Goal: Task Accomplishment & Management: Complete application form

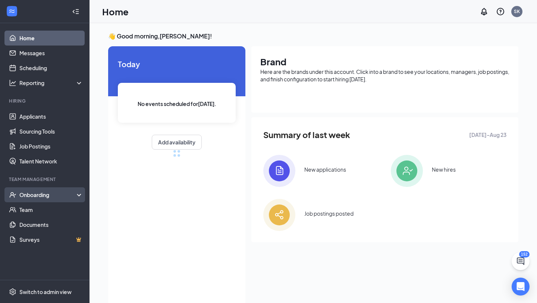
click at [35, 201] on div "Onboarding" at bounding box center [44, 194] width 89 height 15
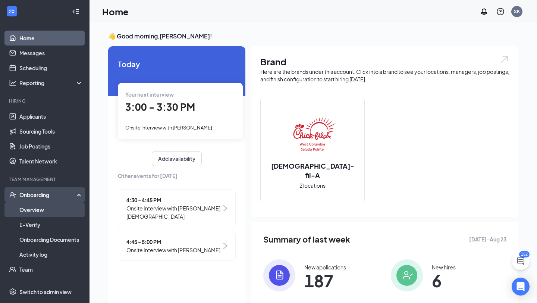
click at [34, 215] on link "Overview" at bounding box center [51, 209] width 64 height 15
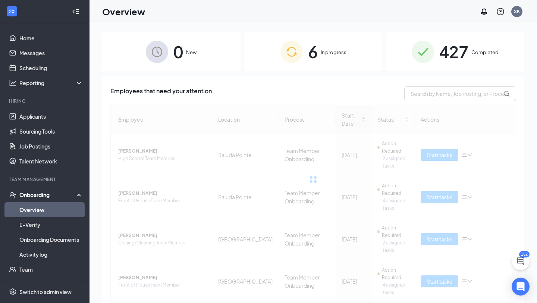
click at [277, 58] on div "6 In progress" at bounding box center [313, 51] width 138 height 39
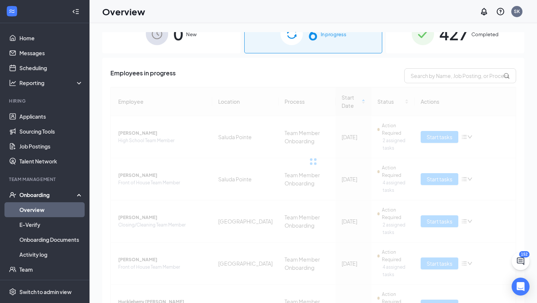
scroll to position [40, 0]
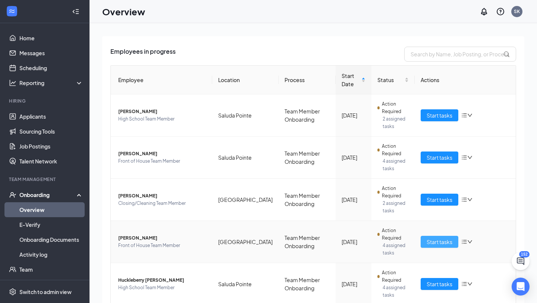
click at [425, 243] on button "Start tasks" at bounding box center [440, 242] width 38 height 12
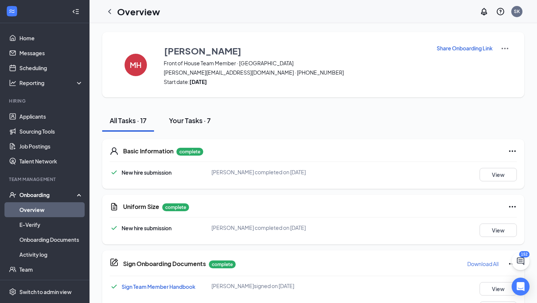
click at [191, 116] on div "Your Tasks · 7" at bounding box center [190, 120] width 42 height 9
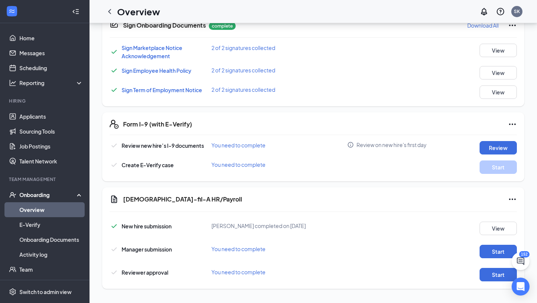
scroll to position [128, 0]
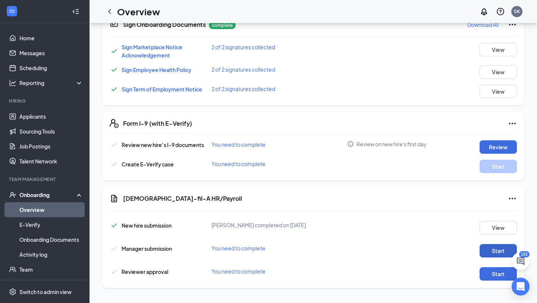
click at [492, 249] on button "Start" at bounding box center [498, 250] width 37 height 13
click at [484, 282] on div "[DEMOGRAPHIC_DATA]-fil-A HR/Payroll New hire submission [PERSON_NAME] completed…" at bounding box center [313, 236] width 422 height 101
click at [484, 273] on button "Start" at bounding box center [498, 273] width 37 height 13
click at [505, 144] on button "Review" at bounding box center [498, 146] width 37 height 13
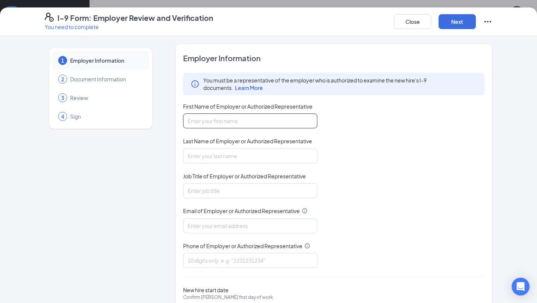
click at [199, 127] on input "First Name of Employer or Authorized Representative" at bounding box center [250, 120] width 134 height 15
type input "[PERSON_NAME]"
click at [187, 155] on input "Last Name of Employer or Authorized Representative" at bounding box center [250, 155] width 134 height 15
type input "[PERSON_NAME]"
click at [191, 189] on input "Job Title of Employer or Authorized Representative" at bounding box center [250, 190] width 134 height 15
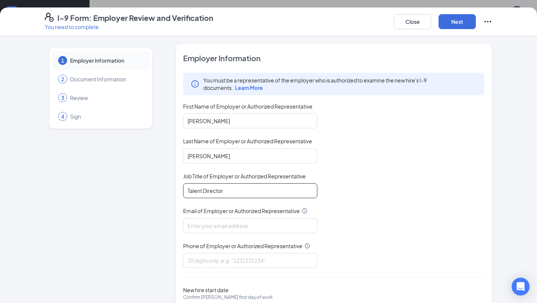
type input "Talent Director"
click at [193, 217] on div "Email of Employer or Authorized Representative" at bounding box center [250, 212] width 134 height 11
click at [191, 226] on input "Email of Employer or Authorized Representative" at bounding box center [250, 225] width 134 height 15
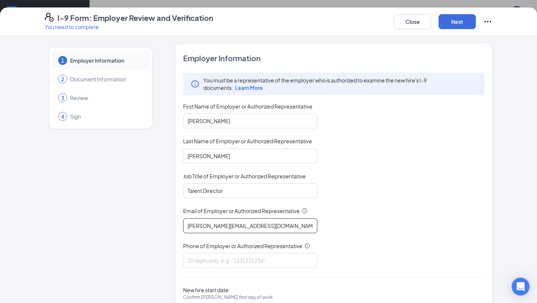
scroll to position [41, 0]
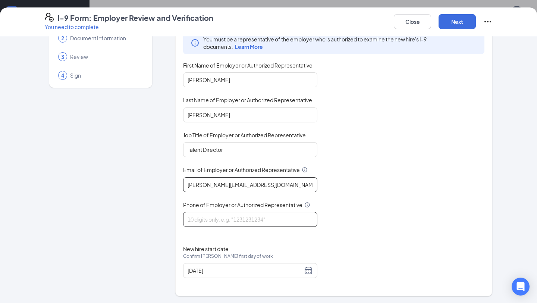
type input "[PERSON_NAME][EMAIL_ADDRESS][DOMAIN_NAME]"
click at [216, 221] on input "Phone of Employer or Authorized Representative" at bounding box center [250, 219] width 134 height 15
type input "8037283144"
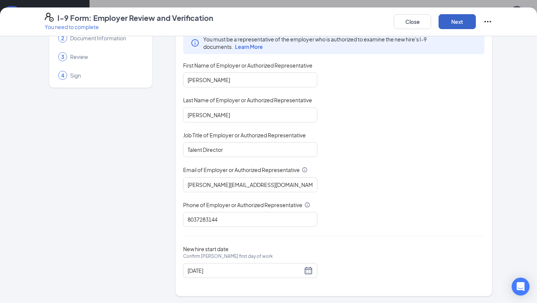
click at [454, 22] on button "Next" at bounding box center [457, 21] width 37 height 15
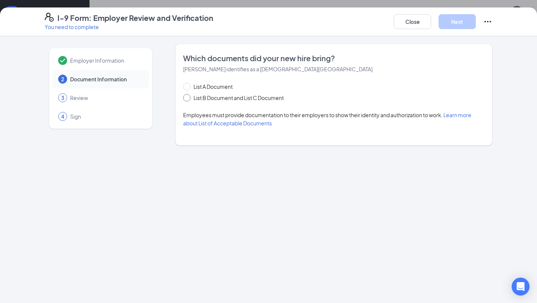
click at [211, 97] on span "List B Document and List C Document" at bounding box center [239, 98] width 96 height 8
click at [188, 97] on input "List B Document and List C Document" at bounding box center [185, 96] width 5 height 5
radio input "true"
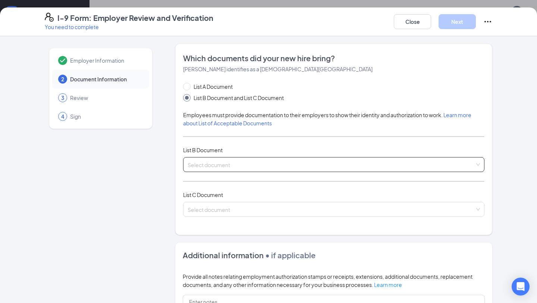
click at [207, 166] on input "search" at bounding box center [331, 162] width 287 height 11
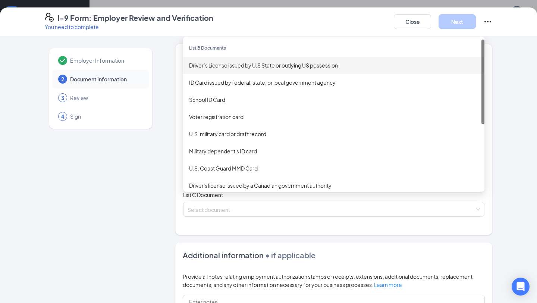
click at [230, 61] on div "Driver’s License issued by U.S State or outlying US possession" at bounding box center [333, 65] width 289 height 8
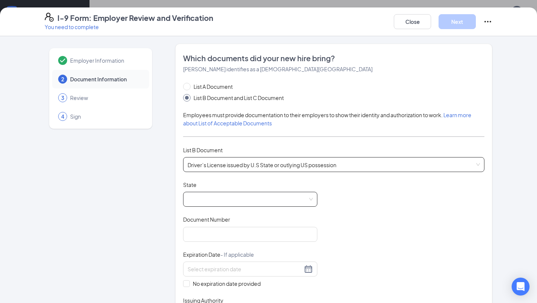
click at [201, 200] on span at bounding box center [250, 199] width 125 height 14
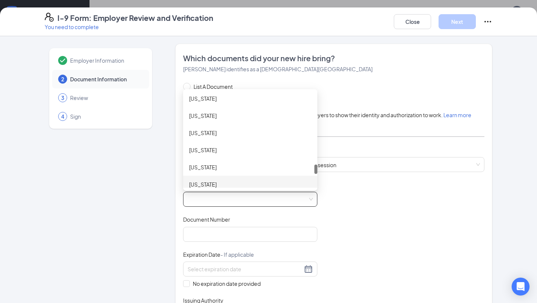
scroll to position [717, 0]
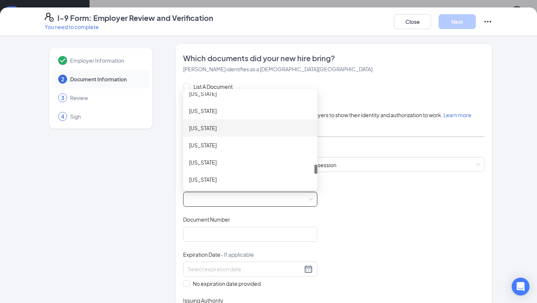
click at [216, 124] on div "[US_STATE]" at bounding box center [250, 128] width 122 height 8
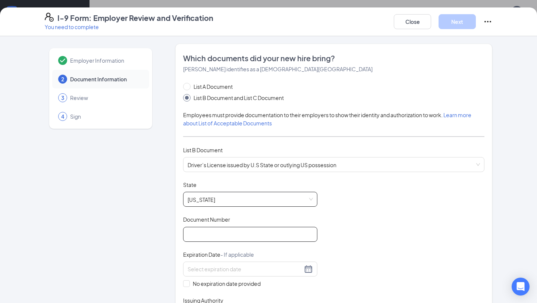
click at [196, 232] on input "Document Number" at bounding box center [250, 234] width 134 height 15
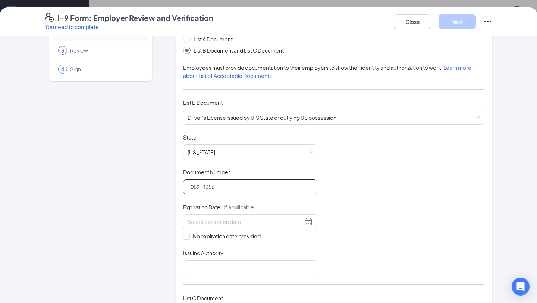
scroll to position [58, 0]
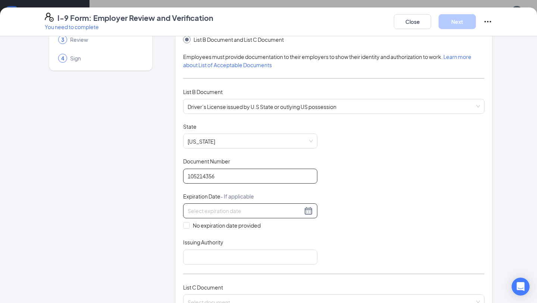
type input "105214356"
click at [197, 208] on input at bounding box center [245, 211] width 115 height 8
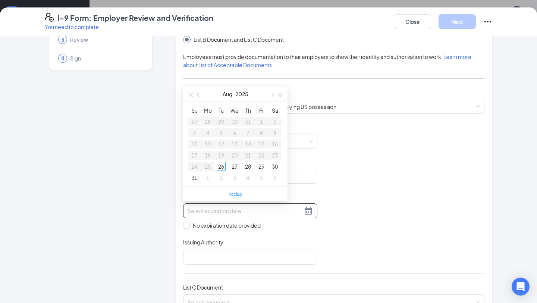
type input "[DATE]"
click at [223, 169] on div "26" at bounding box center [221, 166] width 9 height 9
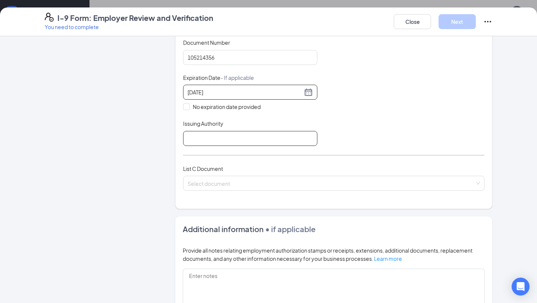
scroll to position [190, 0]
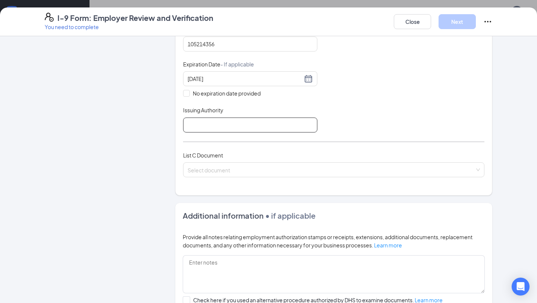
click at [198, 122] on input "Issuing Authority" at bounding box center [250, 124] width 134 height 15
type input "[US_STATE]"
click at [201, 173] on span at bounding box center [331, 170] width 287 height 14
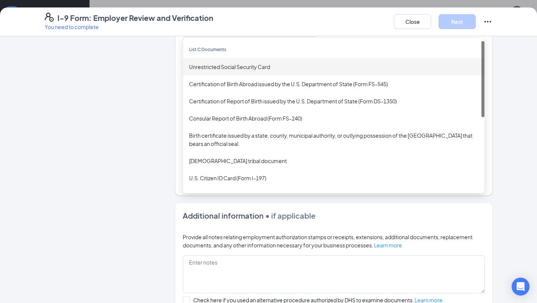
click at [212, 63] on div "Unrestricted Social Security Card" at bounding box center [333, 67] width 289 height 8
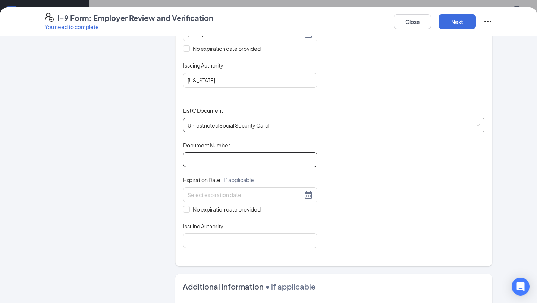
scroll to position [239, 0]
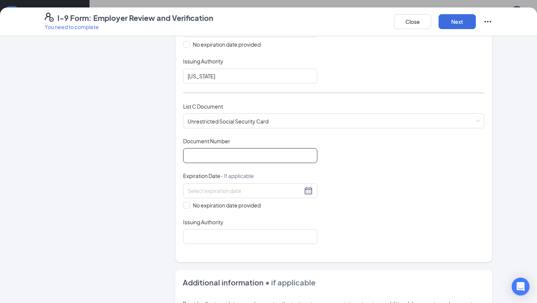
click at [204, 148] on input "Document Number" at bounding box center [250, 155] width 134 height 15
type input "656169296"
click at [214, 187] on input at bounding box center [245, 190] width 115 height 8
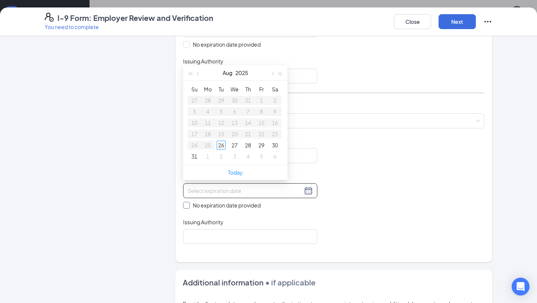
click at [186, 207] on label "No expiration date provided" at bounding box center [250, 205] width 134 height 8
click at [186, 207] on input "No expiration date provided" at bounding box center [185, 204] width 5 height 5
checkbox input "true"
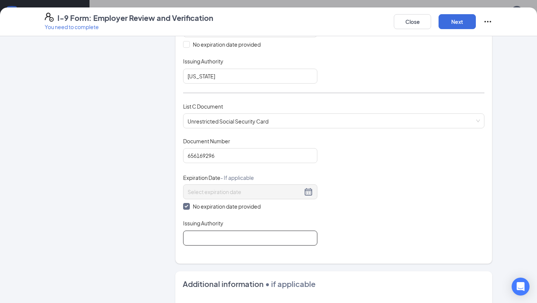
click at [204, 231] on input "Issuing Authority" at bounding box center [250, 237] width 134 height 15
type input "Social Security Administration"
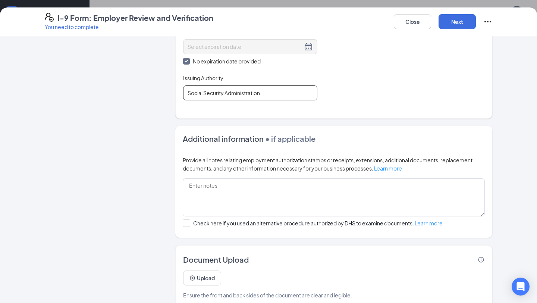
scroll to position [395, 0]
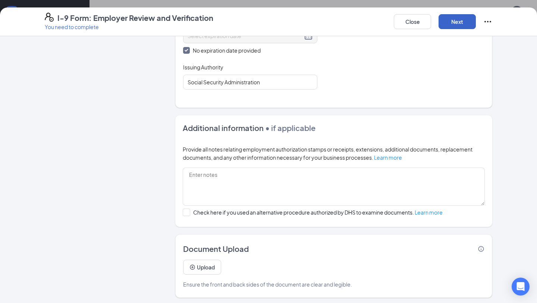
click at [448, 24] on button "Next" at bounding box center [457, 21] width 37 height 15
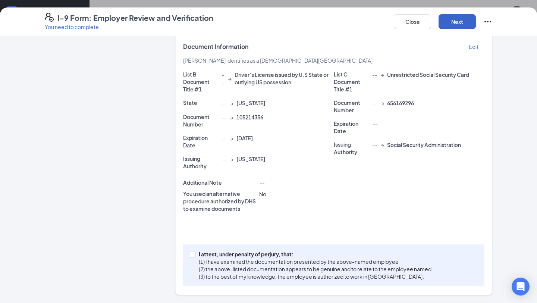
scroll to position [161, 0]
click at [191, 258] on label "I attest, under penalty of [PERSON_NAME], that: (1) I have examined the documen…" at bounding box center [311, 266] width 245 height 30
click at [191, 257] on input "I attest, under penalty of [PERSON_NAME], that: (1) I have examined the documen…" at bounding box center [191, 253] width 5 height 5
checkbox input "true"
click at [457, 22] on button "Next" at bounding box center [457, 21] width 37 height 15
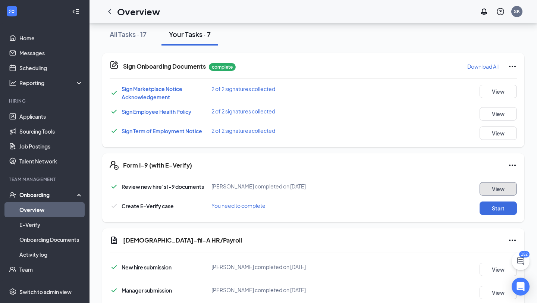
scroll to position [128, 0]
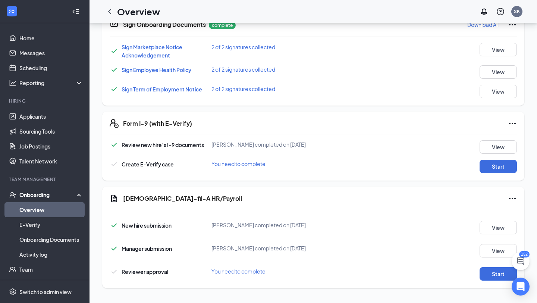
click at [493, 156] on div "Review new hire’s I-9 documents [PERSON_NAME] completed on [DATE] View Create E…" at bounding box center [313, 156] width 407 height 33
click at [493, 161] on button "Start" at bounding box center [498, 166] width 37 height 13
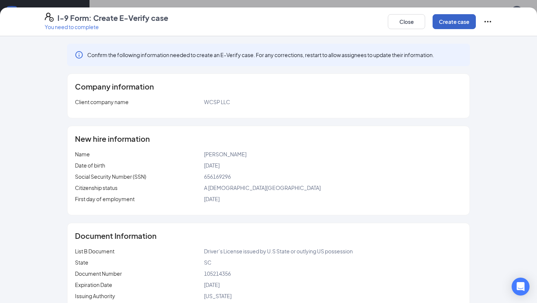
click at [453, 21] on button "Create case" at bounding box center [454, 21] width 43 height 15
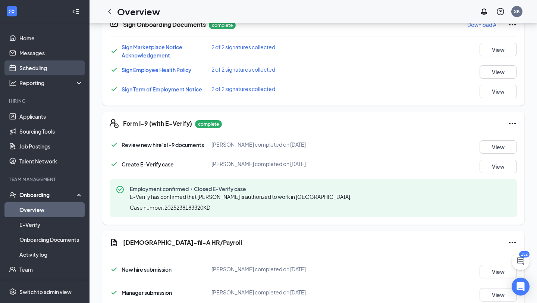
click at [59, 69] on link "Scheduling" at bounding box center [51, 67] width 64 height 15
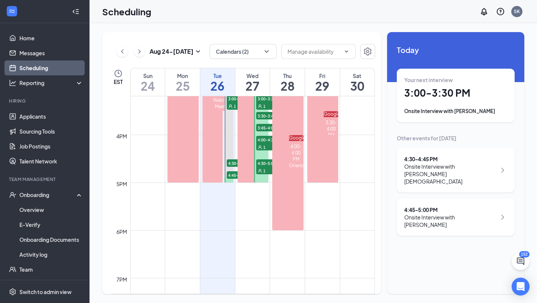
scroll to position [691, 0]
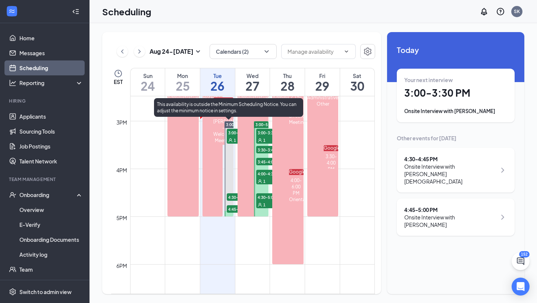
click at [231, 133] on span "3:00-3:30 PM" at bounding box center [245, 132] width 37 height 7
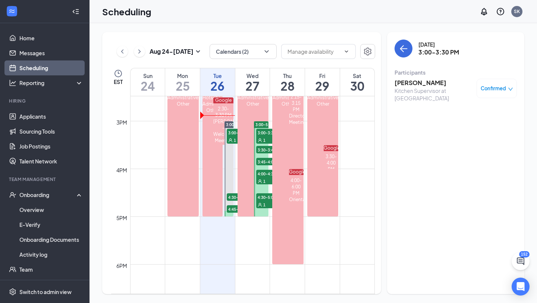
click at [425, 83] on h3 "[PERSON_NAME]" at bounding box center [434, 83] width 78 height 8
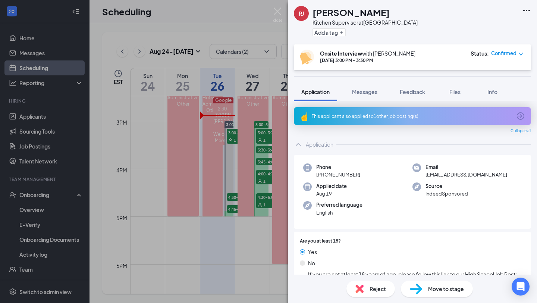
click at [341, 118] on div "This applicant also applied to 1 other job posting(s)" at bounding box center [412, 116] width 200 height 6
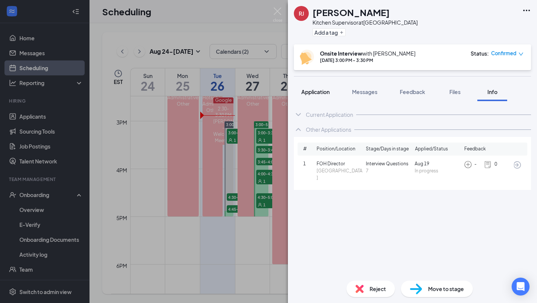
click at [323, 88] on div "Application" at bounding box center [315, 91] width 28 height 7
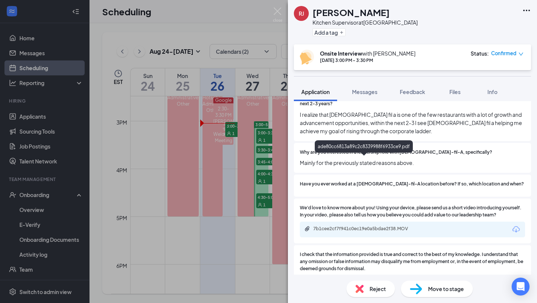
scroll to position [711, 0]
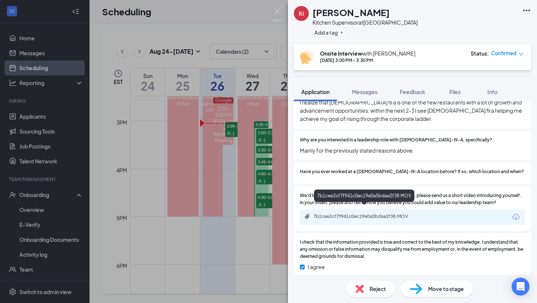
click at [353, 213] on div "7b1cee2cf7f941c0ec19e0a5bdae2f38.MOV" at bounding box center [365, 216] width 104 height 6
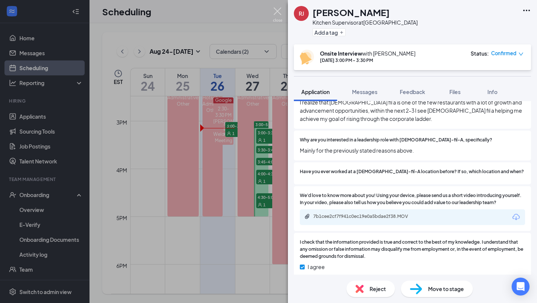
click at [278, 14] on img at bounding box center [277, 14] width 9 height 15
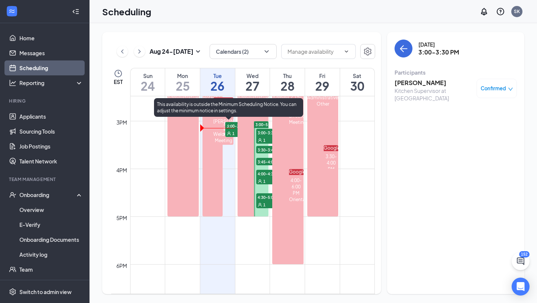
click at [236, 140] on div "Google 2:00-5:00 PM Hotschedules: Administrative Other" at bounding box center [252, 144] width 33 height 143
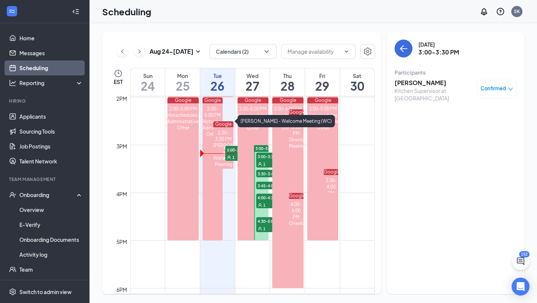
scroll to position [646, 0]
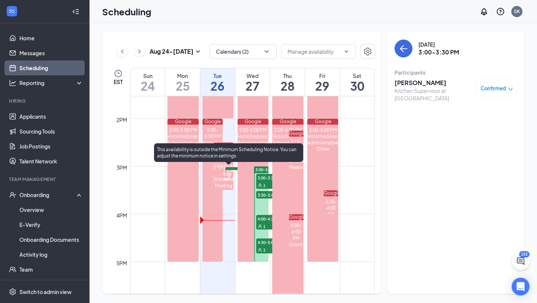
click at [229, 171] on div "4:30-4:45 PM 1" at bounding box center [243, 168] width 39 height 4
click at [233, 175] on span "4:45-5:00 PM" at bounding box center [243, 170] width 37 height 7
click at [230, 175] on span "4:30-4:45 PM" at bounding box center [243, 170] width 37 height 7
click at [233, 175] on span "4:30-4:45 PM" at bounding box center [243, 170] width 37 height 7
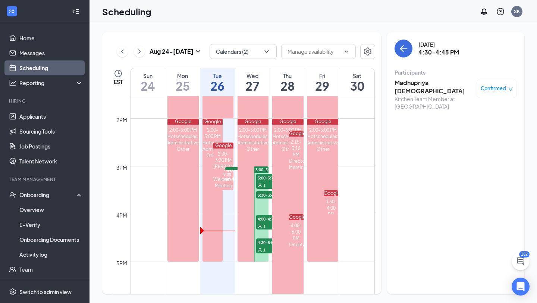
click at [400, 86] on h3 "Madhupriya [DEMOGRAPHIC_DATA]" at bounding box center [434, 87] width 78 height 16
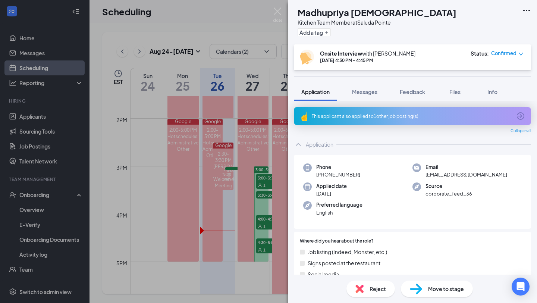
drag, startPoint x: 323, startPoint y: 175, endPoint x: 380, endPoint y: 175, distance: 56.7
click at [380, 175] on div "Phone [PHONE_NUMBER]" at bounding box center [357, 170] width 109 height 15
copy span "[PHONE_NUMBER]"
drag, startPoint x: 425, startPoint y: 177, endPoint x: 531, endPoint y: 179, distance: 106.3
click at [531, 179] on div "This applicant also applied to 1 other job posting(s) Collapse all Application …" at bounding box center [412, 187] width 249 height 173
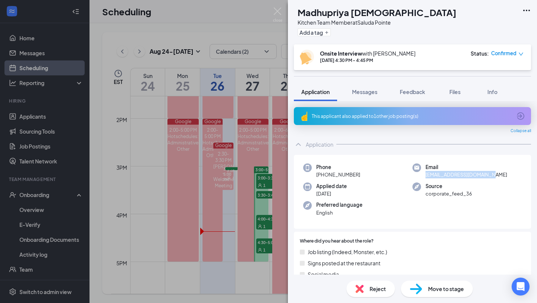
copy span "[EMAIL_ADDRESS][DOMAIN_NAME]"
click at [424, 300] on div "Reject Move to stage" at bounding box center [412, 288] width 249 height 28
click at [414, 289] on img at bounding box center [416, 288] width 12 height 11
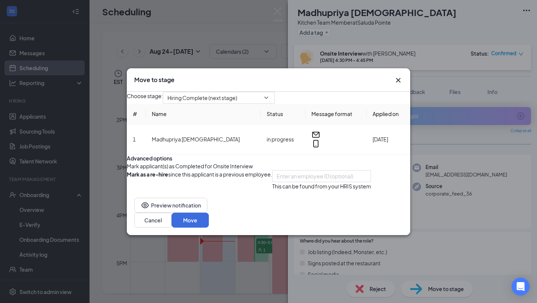
click at [127, 170] on button "button" at bounding box center [127, 166] width 0 height 8
click at [209, 227] on button "Move" at bounding box center [190, 220] width 37 height 15
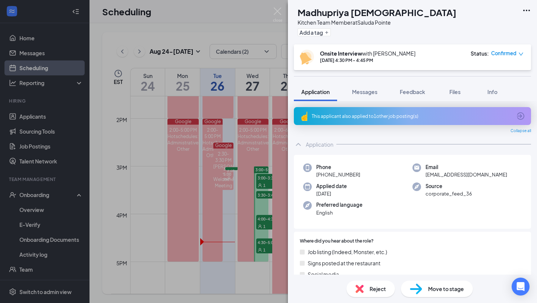
click at [364, 119] on div "This applicant also applied to 1 other job posting(s)" at bounding box center [412, 116] width 237 height 18
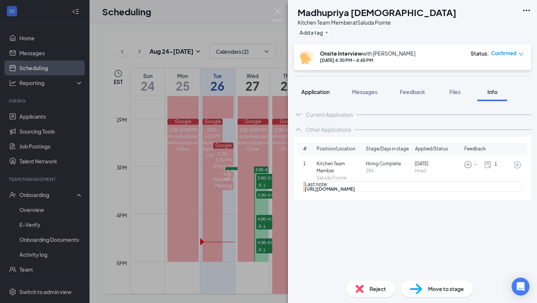
click at [322, 92] on span "Application" at bounding box center [315, 91] width 28 height 7
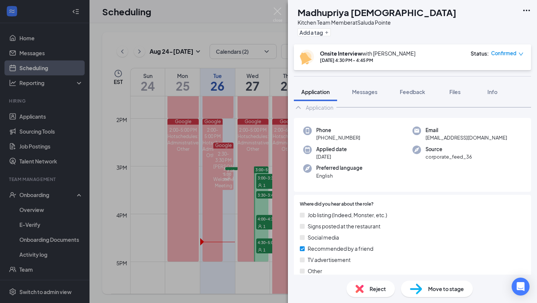
scroll to position [35, 0]
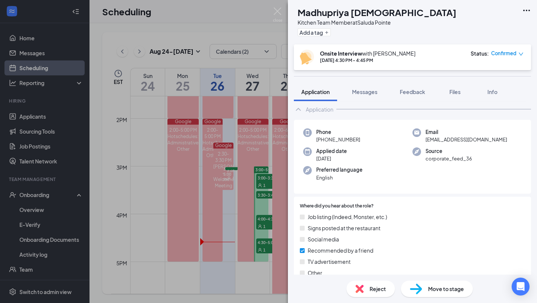
drag, startPoint x: 323, startPoint y: 140, endPoint x: 360, endPoint y: 140, distance: 37.7
click at [360, 139] on div "Phone [PHONE_NUMBER]" at bounding box center [357, 135] width 109 height 15
drag, startPoint x: 426, startPoint y: 138, endPoint x: 507, endPoint y: 138, distance: 80.9
click at [507, 138] on div "Email [EMAIL_ADDRESS][DOMAIN_NAME]" at bounding box center [466, 135] width 109 height 15
copy span "[EMAIL_ADDRESS][DOMAIN_NAME]"
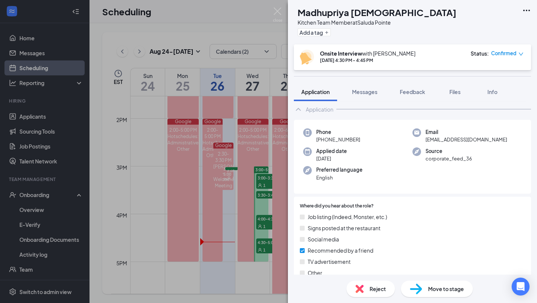
click at [39, 117] on div "MM [PERSON_NAME] [DEMOGRAPHIC_DATA] Kitchen Team Member at Saluda Pointe Add a …" at bounding box center [268, 151] width 537 height 303
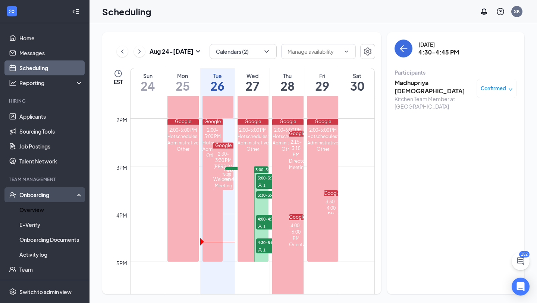
click at [49, 197] on div "Onboarding" at bounding box center [47, 194] width 57 height 7
click at [43, 208] on link "Overview" at bounding box center [51, 209] width 64 height 15
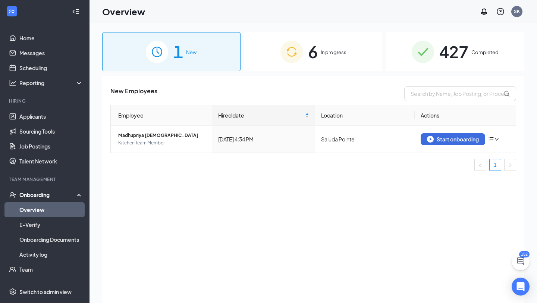
click at [191, 56] on div "1 New" at bounding box center [171, 51] width 138 height 39
click at [437, 141] on div "Start onboarding" at bounding box center [453, 139] width 52 height 7
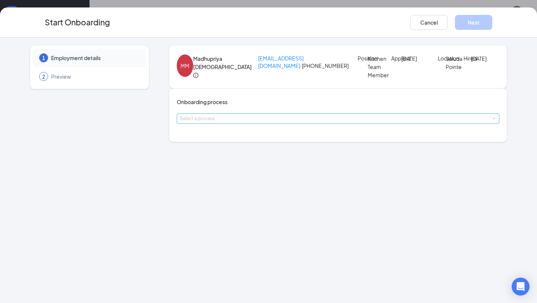
click at [240, 122] on div "Select a process" at bounding box center [336, 118] width 313 height 7
click at [229, 172] on li "Team Member Onboarding" at bounding box center [244, 166] width 122 height 13
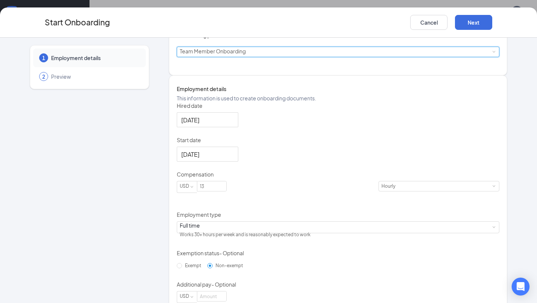
scroll to position [89, 0]
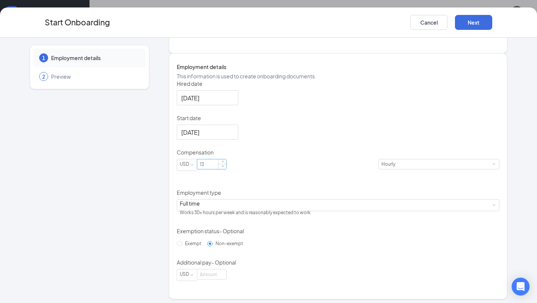
click at [226, 169] on input "13" at bounding box center [211, 164] width 29 height 10
type input "15"
click at [228, 137] on input "Start date" at bounding box center [206, 132] width 51 height 9
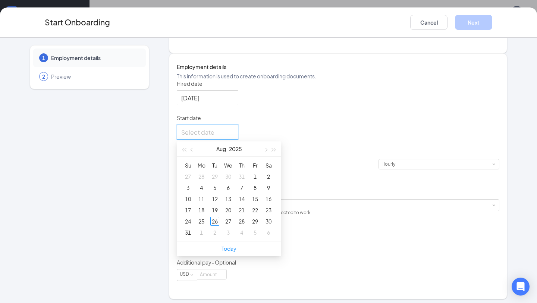
click at [234, 137] on div at bounding box center [207, 132] width 53 height 9
type input "[DATE]"
click at [234, 137] on div at bounding box center [207, 132] width 53 height 9
type input "[DATE]"
click at [270, 156] on button "button" at bounding box center [266, 148] width 8 height 15
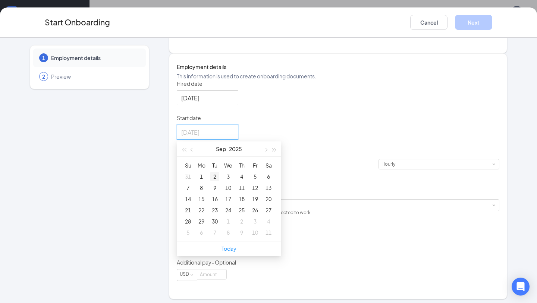
type input "[DATE]"
click at [219, 181] on div "2" at bounding box center [214, 176] width 9 height 9
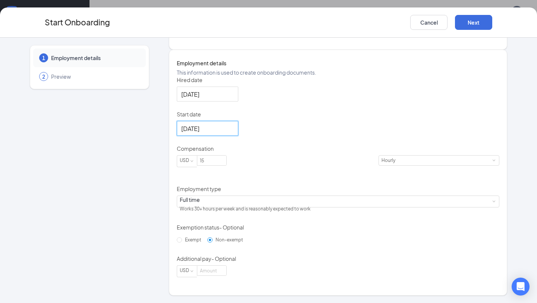
scroll to position [135, 0]
click at [230, 94] on input "Hired date" at bounding box center [206, 93] width 51 height 9
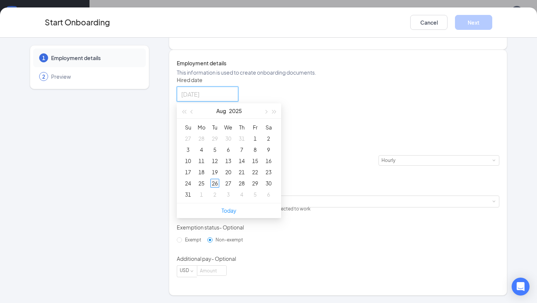
type input "[DATE]"
click at [219, 182] on div "26" at bounding box center [214, 183] width 9 height 9
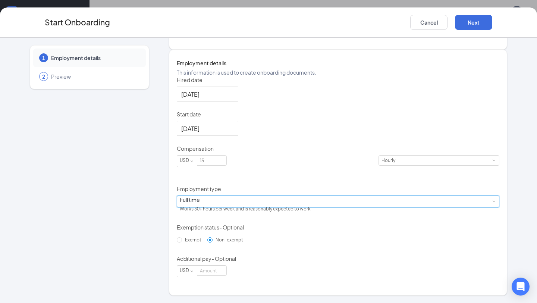
click at [209, 199] on div "Full time Works 30+ hours per week and is reasonably expected to work" at bounding box center [248, 205] width 136 height 19
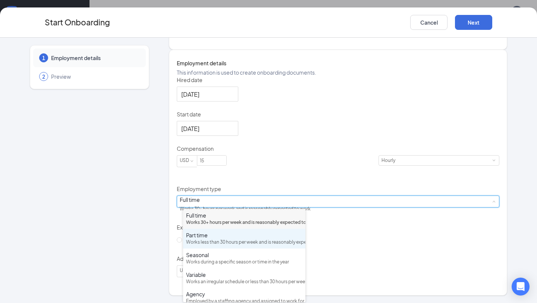
click at [202, 246] on div "Works less than 30 hours per week and is reasonably expected to work" at bounding box center [244, 242] width 116 height 7
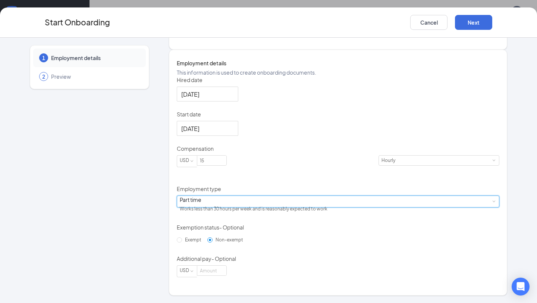
scroll to position [34, 0]
click at [472, 25] on button "Next" at bounding box center [473, 22] width 37 height 15
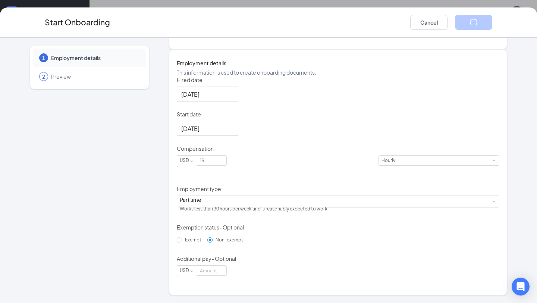
scroll to position [0, 0]
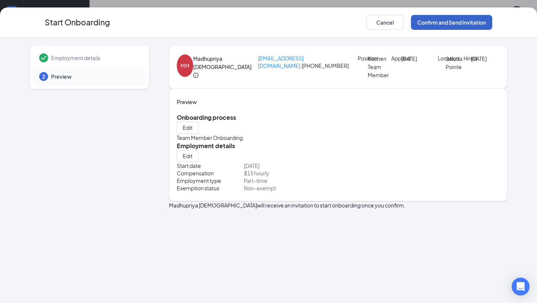
click at [469, 25] on button "Confirm and Send Invitation" at bounding box center [451, 22] width 81 height 15
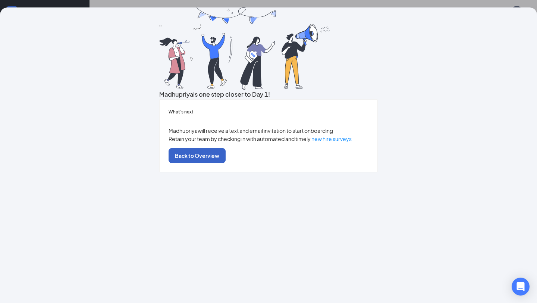
click at [226, 163] on button "Back to Overview" at bounding box center [197, 155] width 57 height 15
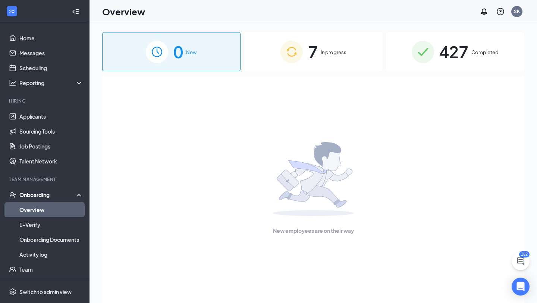
click at [306, 60] on div "7 In progress" at bounding box center [313, 51] width 138 height 39
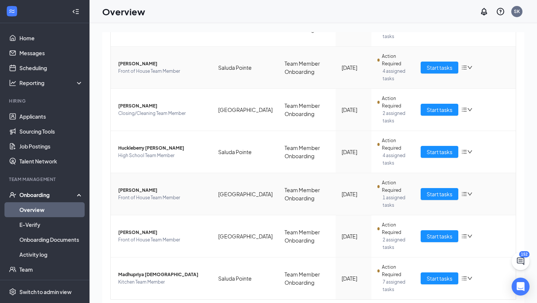
scroll to position [152, 0]
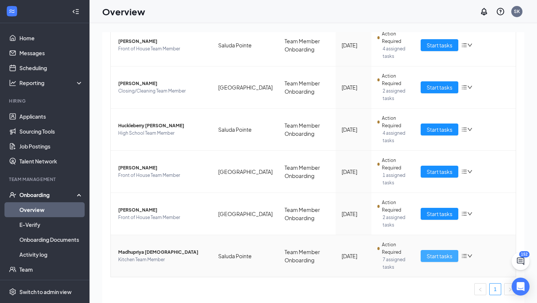
click at [428, 258] on span "Start tasks" at bounding box center [440, 256] width 26 height 8
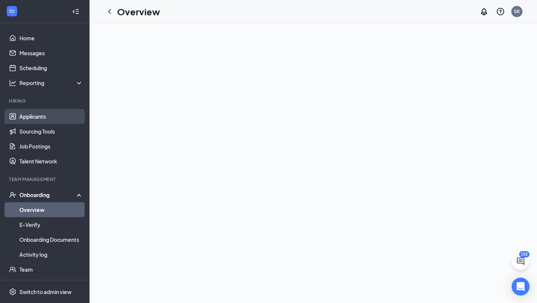
click at [28, 117] on link "Applicants" at bounding box center [51, 116] width 64 height 15
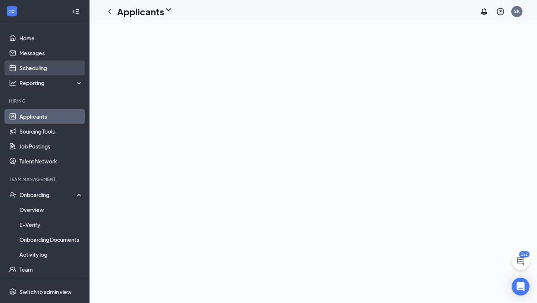
click at [35, 66] on link "Scheduling" at bounding box center [51, 67] width 64 height 15
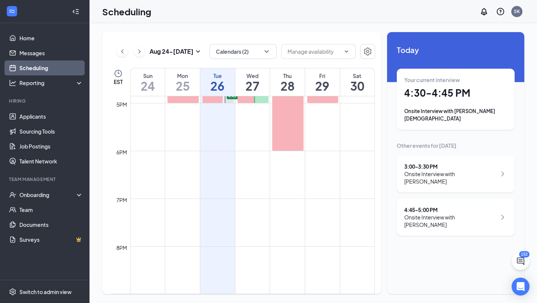
scroll to position [782, 0]
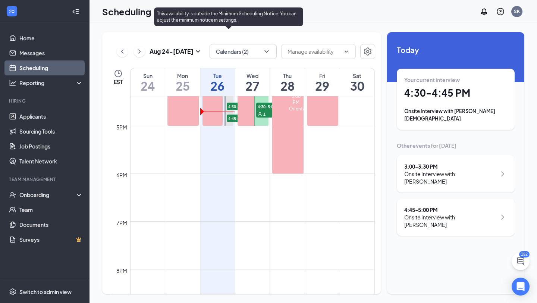
click at [232, 117] on span "4:45-5:00 PM" at bounding box center [245, 117] width 37 height 7
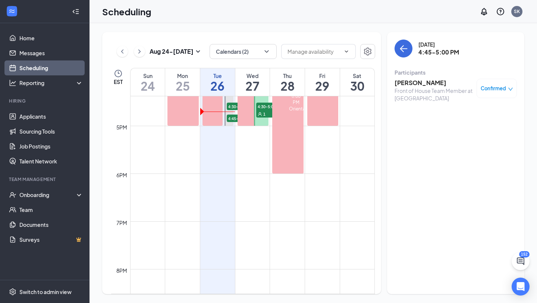
click at [415, 82] on h3 "[PERSON_NAME]" at bounding box center [434, 83] width 78 height 8
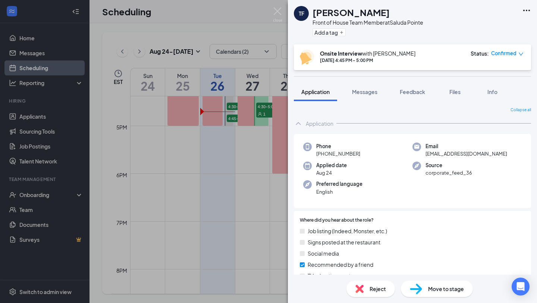
drag, startPoint x: 323, startPoint y: 154, endPoint x: 395, endPoint y: 153, distance: 72.3
click at [395, 153] on div "Phone +1 (781) 738-9231" at bounding box center [357, 149] width 109 height 15
copy span "(781) 738-9231"
drag, startPoint x: 422, startPoint y: 151, endPoint x: 510, endPoint y: 151, distance: 88.7
click at [510, 151] on div "Email tfabrizio05@gmail.com" at bounding box center [466, 149] width 109 height 15
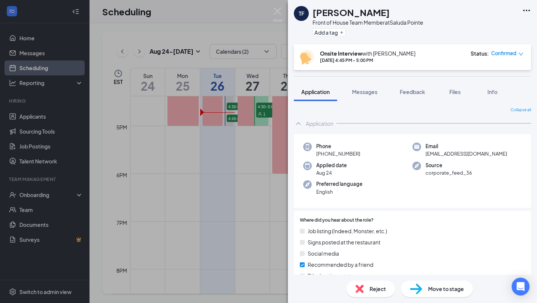
click at [478, 157] on span "tfabrizio05@gmail.com" at bounding box center [466, 153] width 82 height 7
drag, startPoint x: 425, startPoint y: 155, endPoint x: 504, endPoint y: 155, distance: 78.7
click at [504, 155] on div "Email tfabrizio05@gmail.com" at bounding box center [466, 149] width 109 height 15
copy span "tfabrizio05@gmail.com"
